Goal: Information Seeking & Learning: Learn about a topic

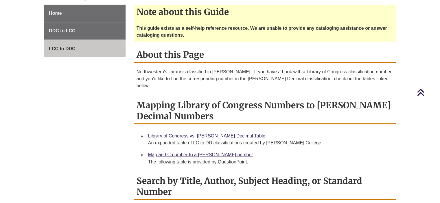
scroll to position [186, 0]
click at [95, 46] on link "LCC to DDC" at bounding box center [85, 48] width 82 height 17
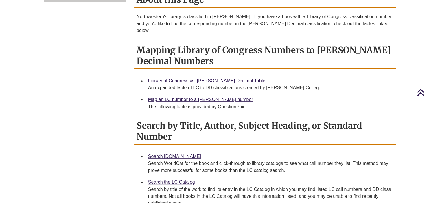
scroll to position [242, 0]
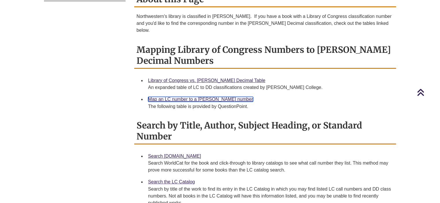
click at [206, 97] on link "Map an LC number to a [PERSON_NAME] number" at bounding box center [200, 99] width 105 height 5
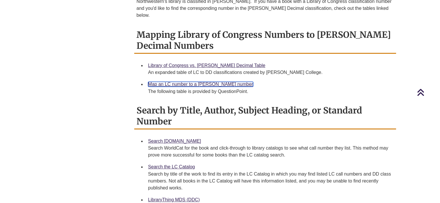
scroll to position [257, 0]
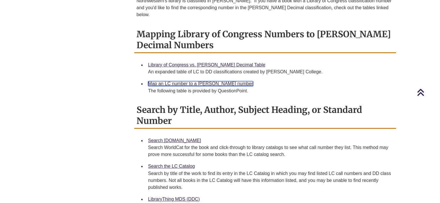
click at [205, 81] on link "Map an LC number to a Dewey number" at bounding box center [200, 83] width 105 height 5
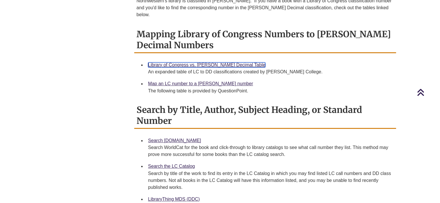
click at [222, 62] on link "Library of Congress vs. Dewey Decimal Table" at bounding box center [206, 64] width 117 height 5
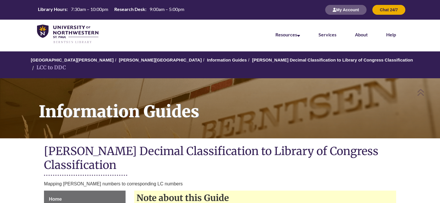
scroll to position [0, 0]
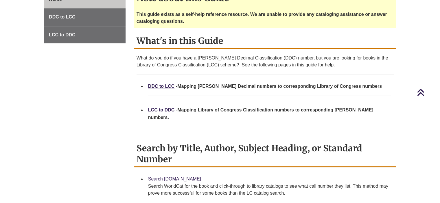
scroll to position [193, 0]
drag, startPoint x: 161, startPoint y: 86, endPoint x: 152, endPoint y: 109, distance: 24.7
click at [152, 109] on link "LCC to DDC" at bounding box center [161, 110] width 27 height 5
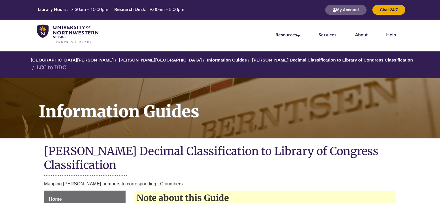
click at [152, 109] on h1 "Information Guides" at bounding box center [235, 104] width 407 height 53
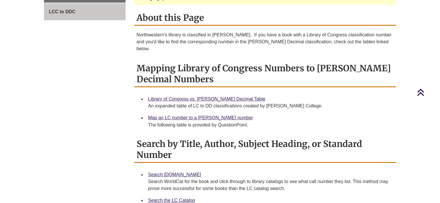
scroll to position [224, 0]
